Goal: Information Seeking & Learning: Understand process/instructions

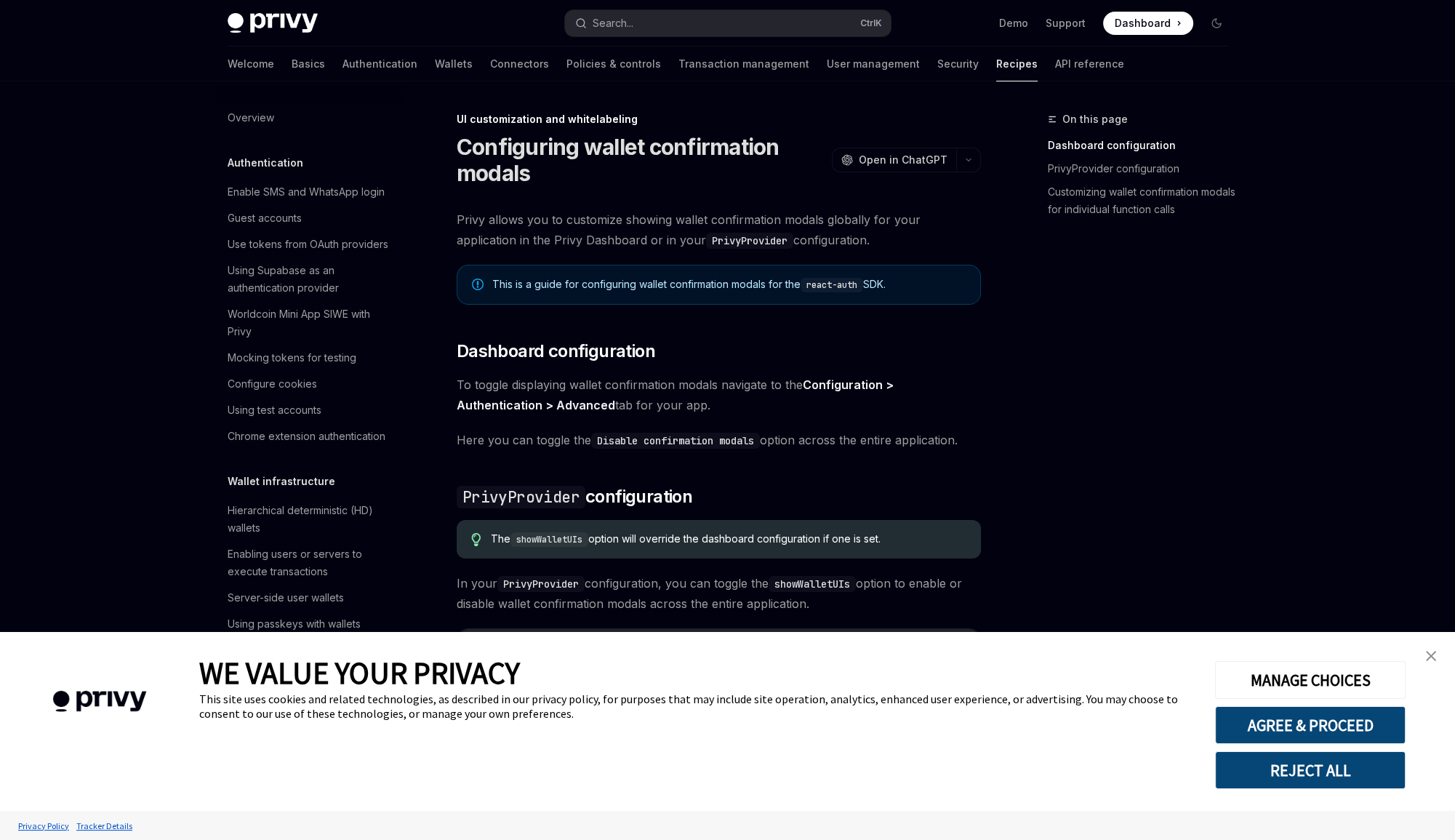
scroll to position [515, 0]
